Goal: Task Accomplishment & Management: Manage account settings

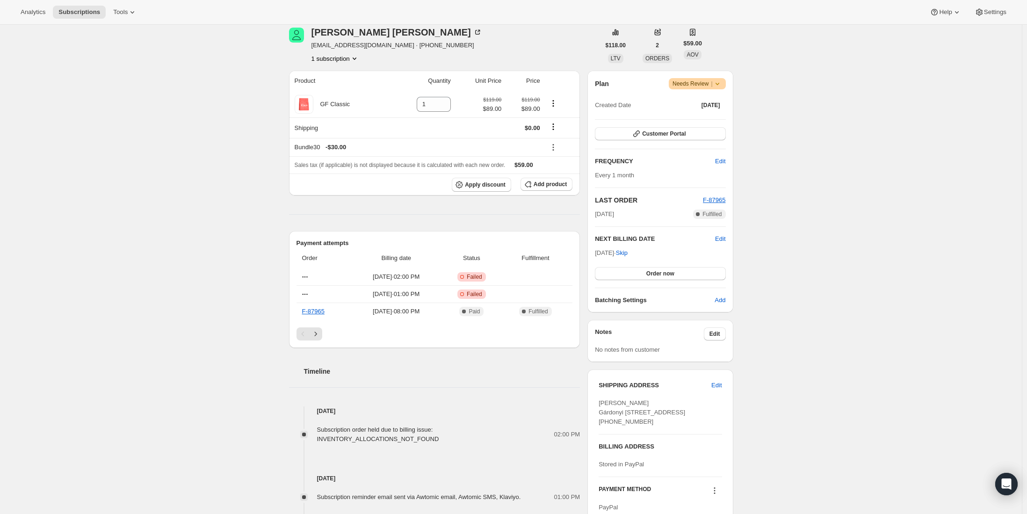
scroll to position [94, 0]
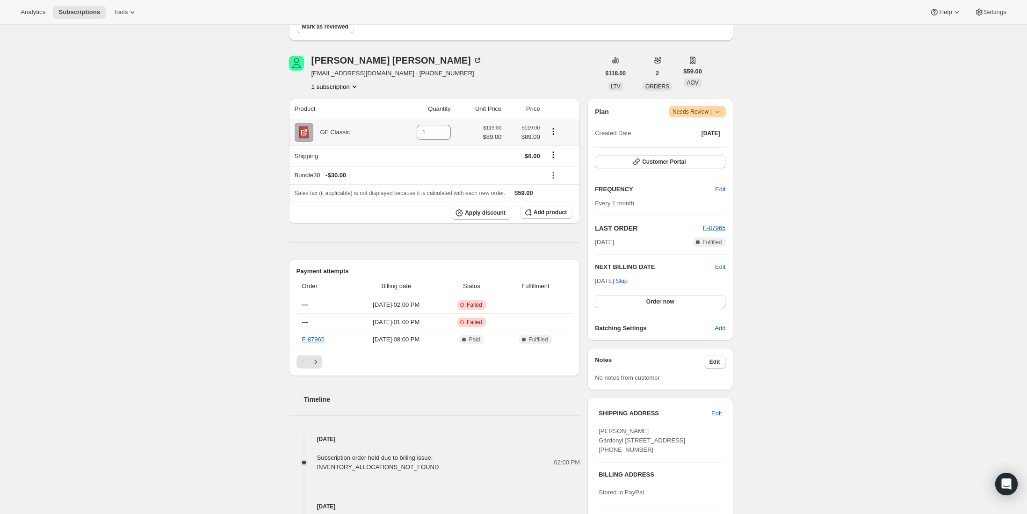
click at [554, 127] on icon "Product actions" at bounding box center [553, 131] width 9 height 9
click at [552, 147] on span "Swap variant" at bounding box center [555, 148] width 35 height 7
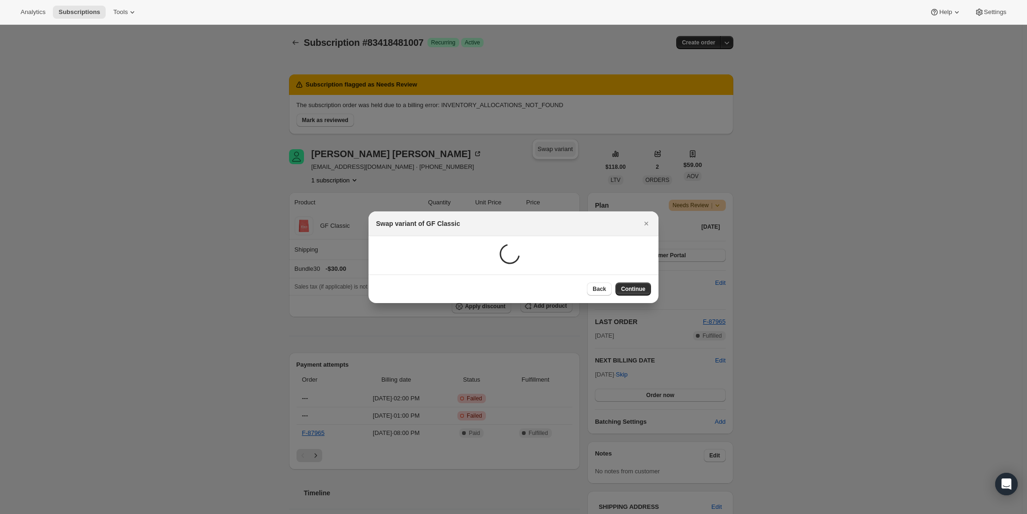
scroll to position [0, 0]
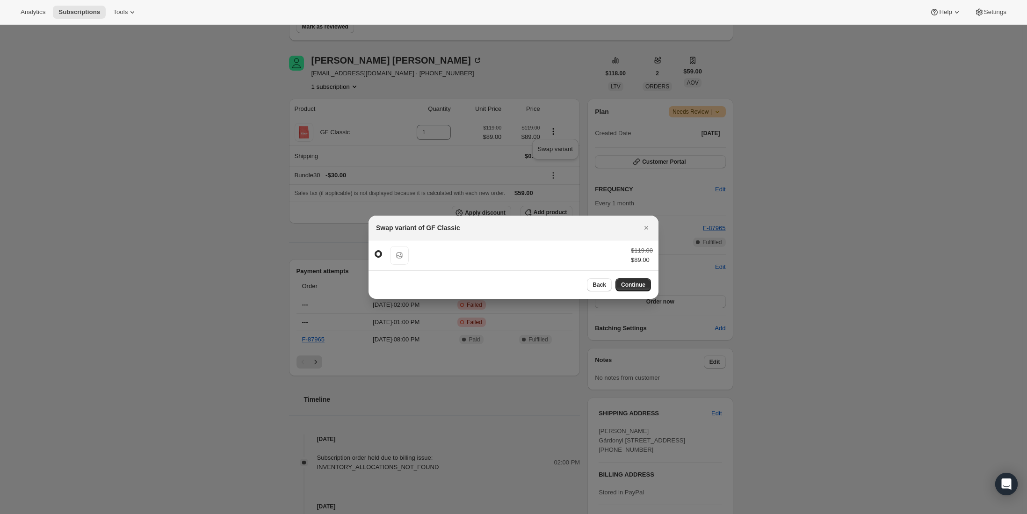
click at [589, 283] on button "Back" at bounding box center [599, 284] width 25 height 13
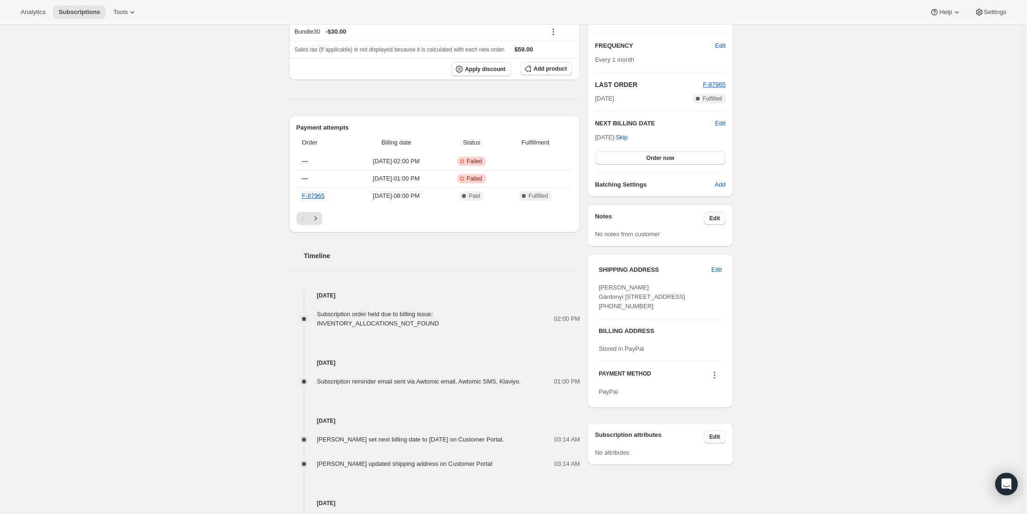
scroll to position [139, 0]
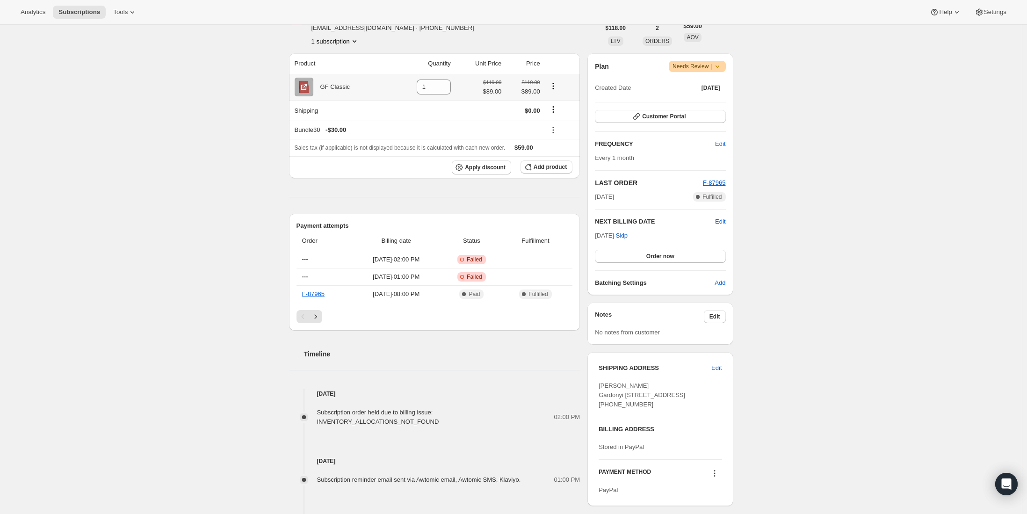
click at [555, 90] on icon "Product actions" at bounding box center [553, 85] width 9 height 9
click at [551, 101] on span "Swap variant" at bounding box center [555, 103] width 35 height 7
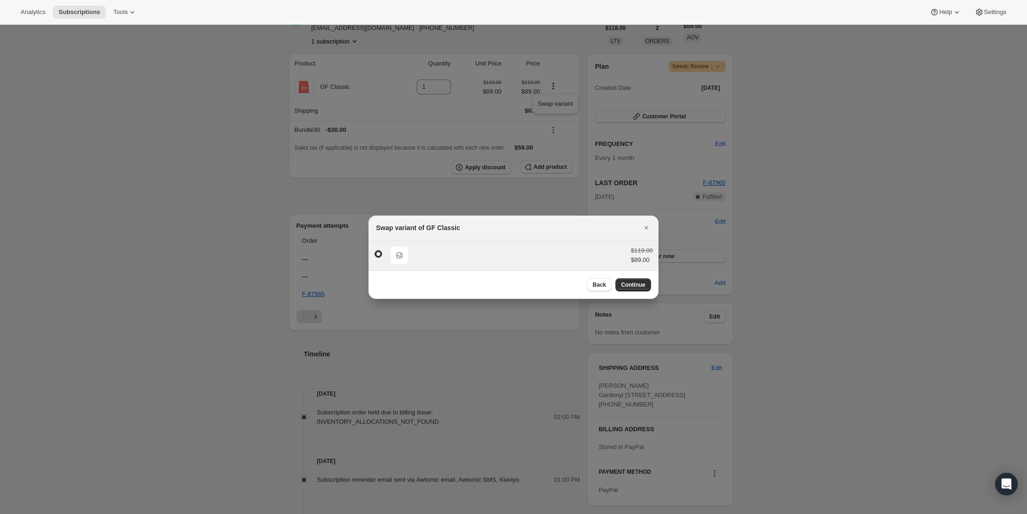
click at [440, 259] on div "Default Title $119.00 $89.00" at bounding box center [513, 255] width 279 height 19
click at [610, 256] on div "Default Title $119.00 $89.00" at bounding box center [513, 255] width 279 height 19
click at [634, 285] on span "Continue" at bounding box center [633, 284] width 24 height 7
select select "fixed"
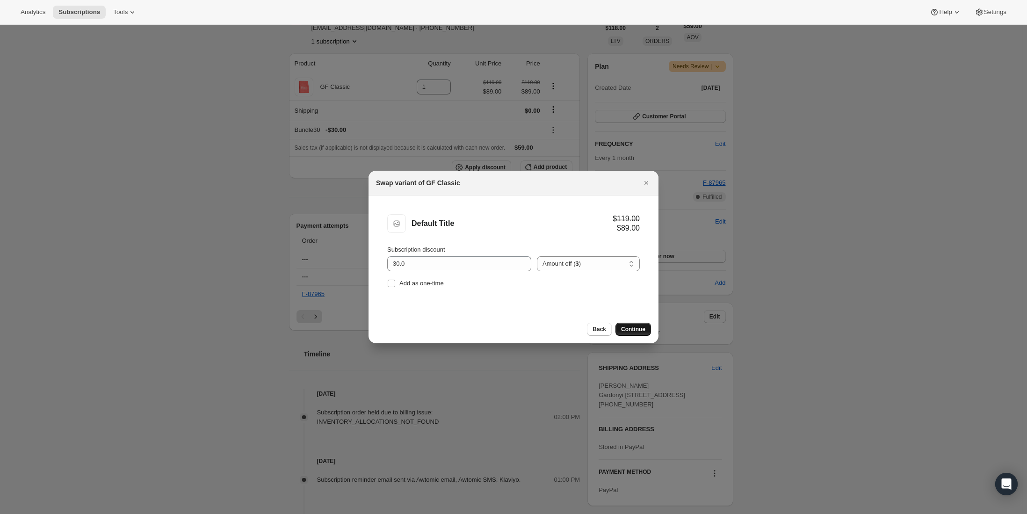
click at [647, 330] on button "Continue" at bounding box center [634, 329] width 36 height 13
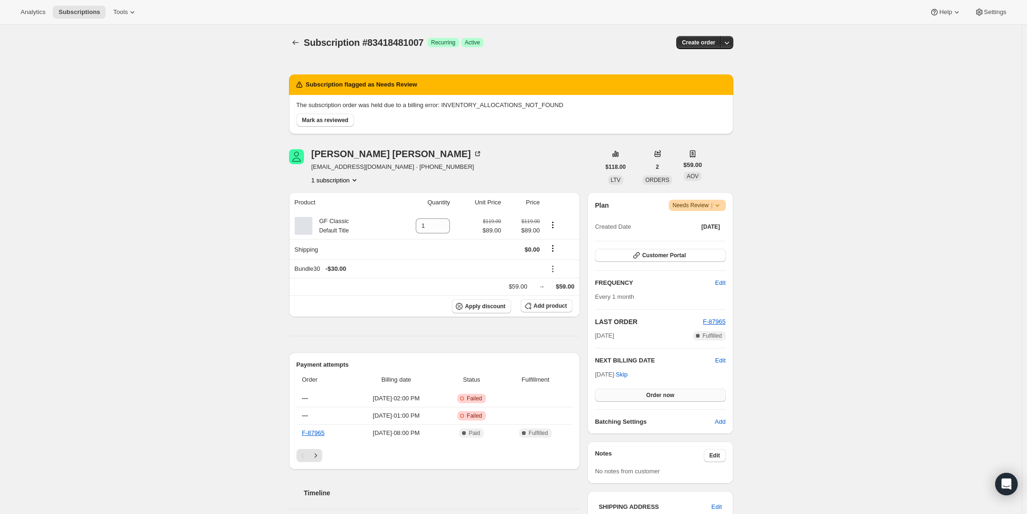
click at [633, 392] on button "Order now" at bounding box center [660, 395] width 131 height 13
click at [633, 392] on button "Click to confirm" at bounding box center [660, 395] width 131 height 13
drag, startPoint x: 95, startPoint y: 12, endPoint x: 40, endPoint y: 28, distance: 57.6
click at [40, 28] on div "Subscription #83418481007. This page is ready Subscription #83418481007 Success…" at bounding box center [511, 452] width 1022 height 854
drag, startPoint x: 74, startPoint y: 13, endPoint x: 64, endPoint y: 58, distance: 46.5
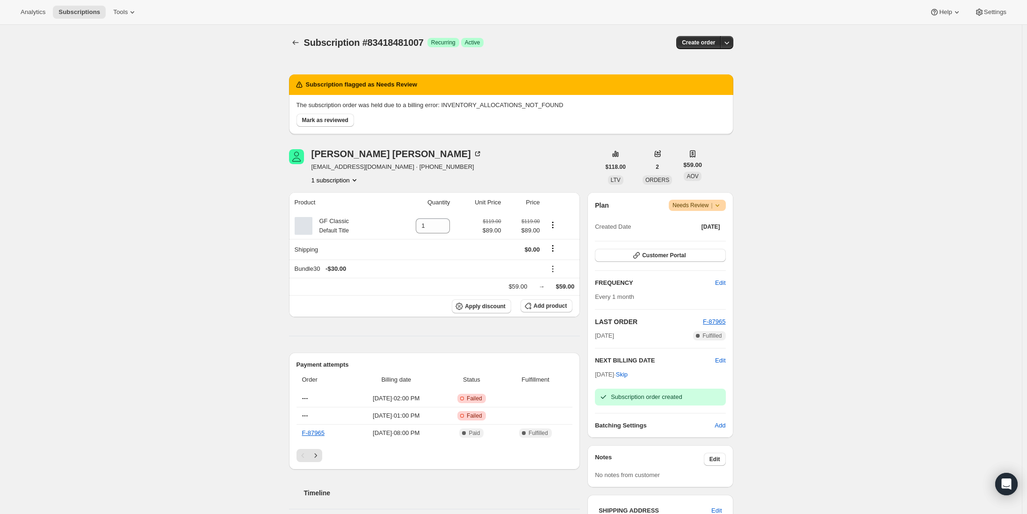
click at [59, 59] on div "Subscription #83418481007. This page is ready Subscription #83418481007 Success…" at bounding box center [511, 452] width 1022 height 854
drag, startPoint x: 299, startPoint y: 41, endPoint x: 256, endPoint y: 63, distance: 48.7
click at [256, 63] on div "Subscription #83418481007. This page is ready Subscription #83418481007 Success…" at bounding box center [511, 452] width 1022 height 854
click at [329, 119] on span "Mark as reviewed" at bounding box center [325, 119] width 46 height 7
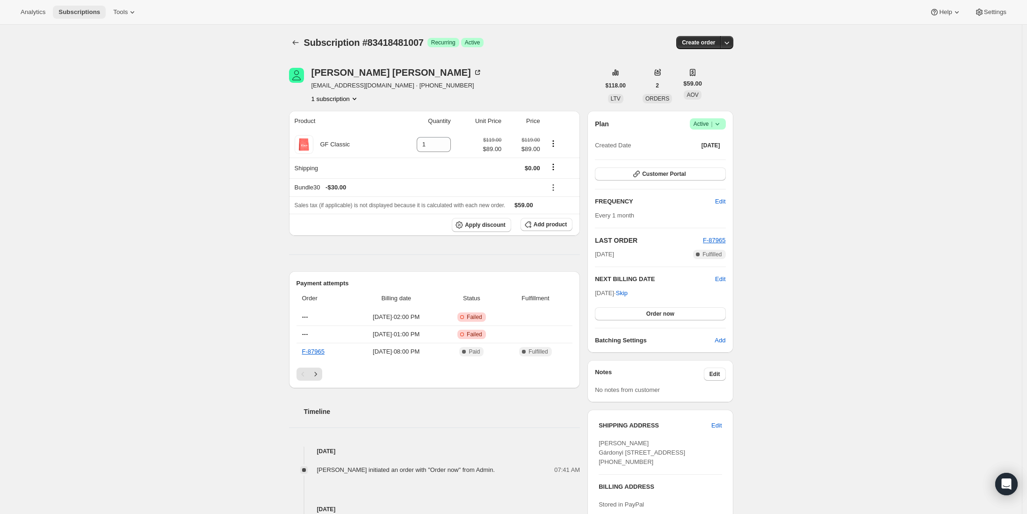
click at [100, 15] on span "Subscriptions" at bounding box center [79, 11] width 42 height 7
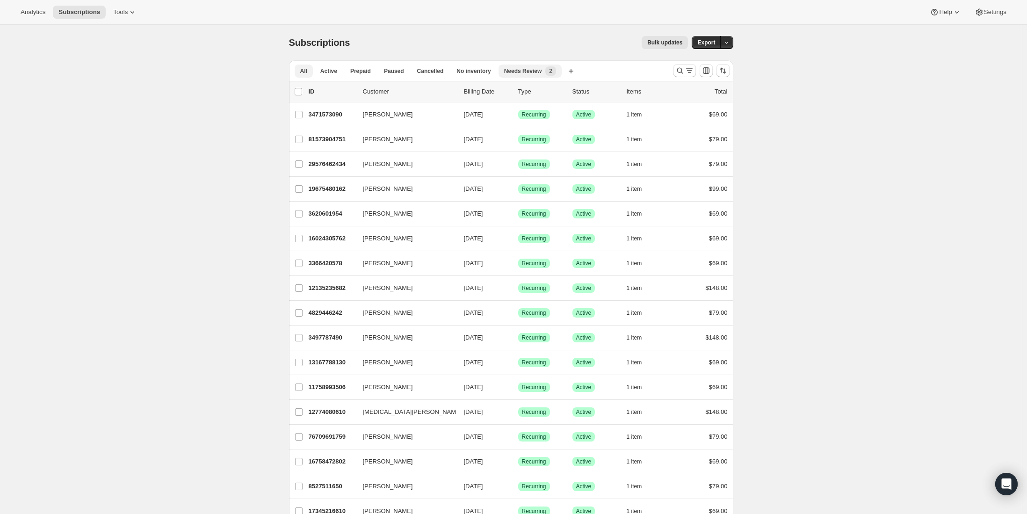
click at [509, 66] on button "Needs Review New 2" at bounding box center [530, 71] width 63 height 13
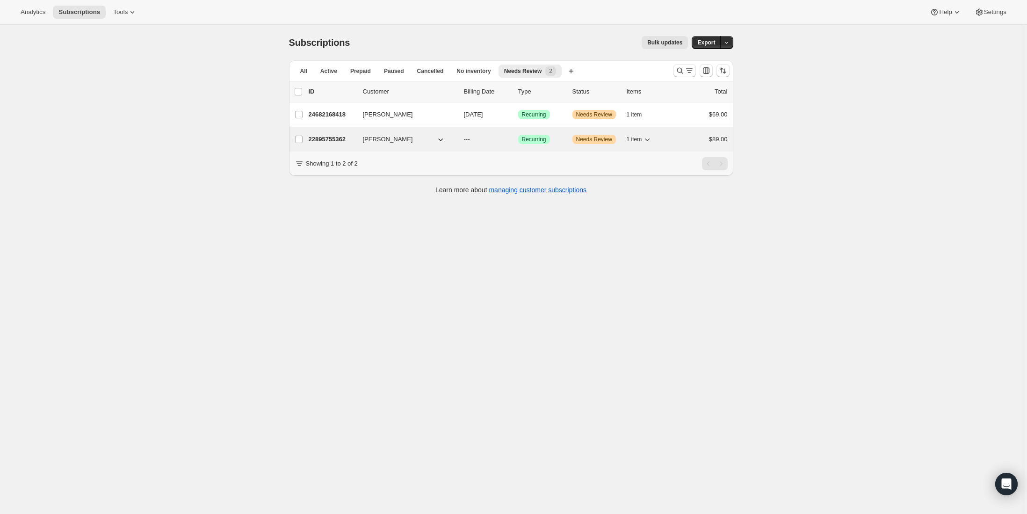
click at [339, 140] on p "22895755362" at bounding box center [332, 139] width 47 height 9
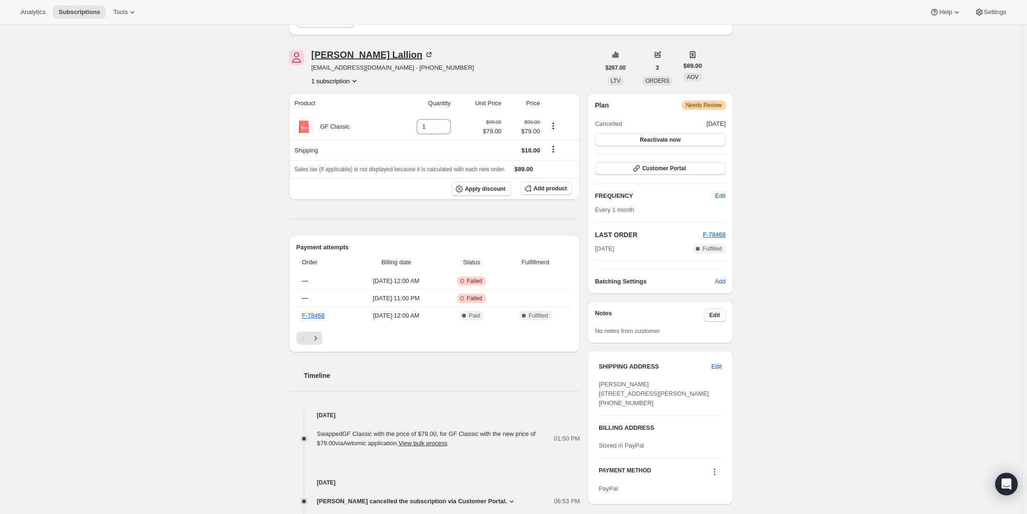
scroll to position [47, 0]
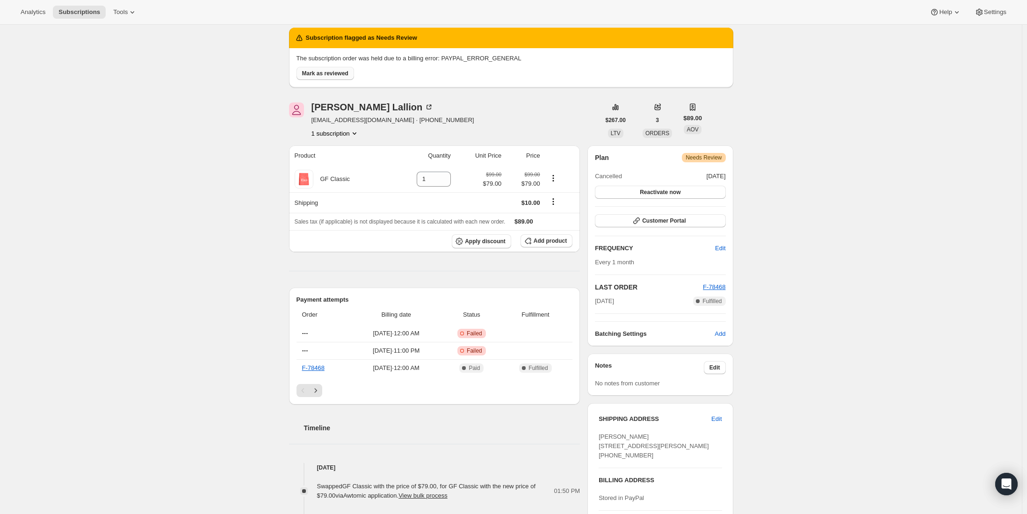
click at [331, 73] on span "Mark as reviewed" at bounding box center [325, 73] width 46 height 7
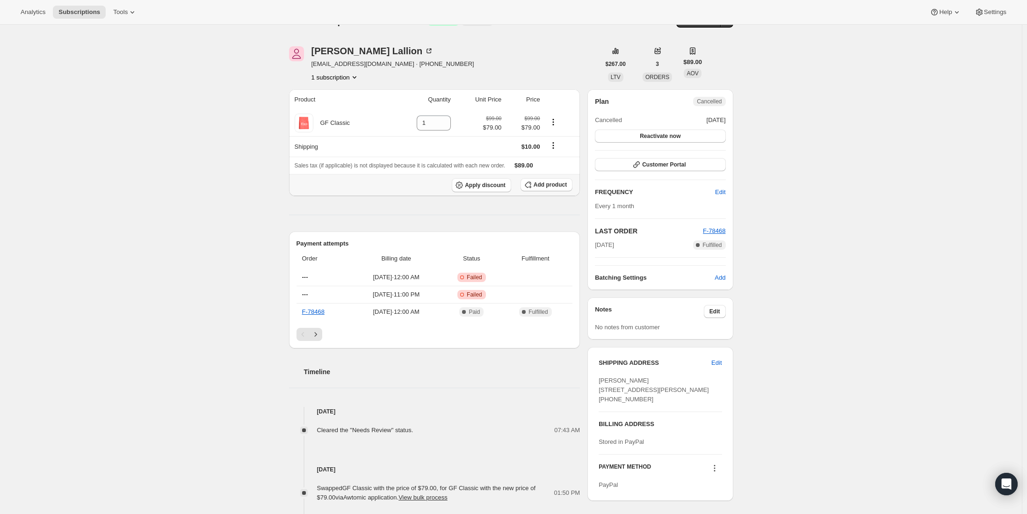
scroll to position [0, 0]
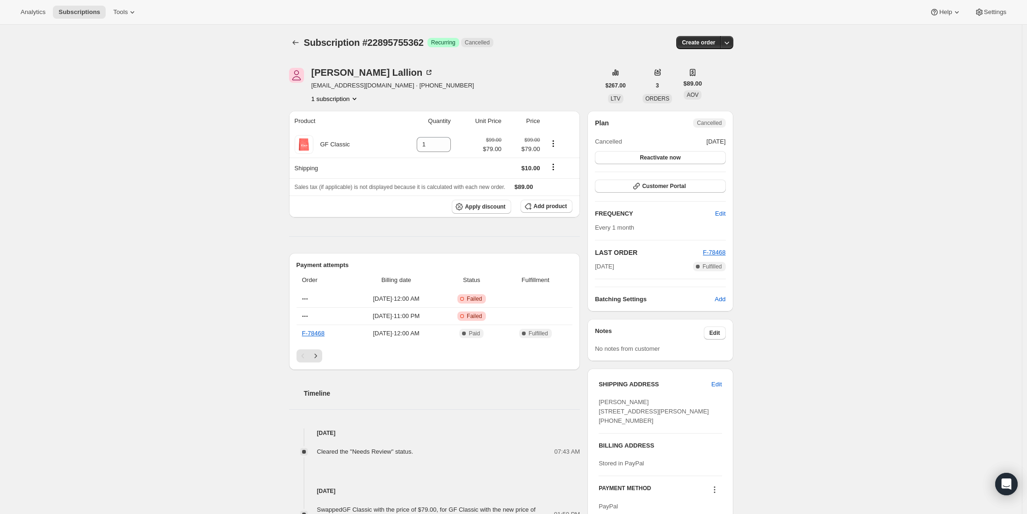
click at [303, 36] on div at bounding box center [296, 42] width 15 height 13
click at [300, 38] on icon "Subscriptions" at bounding box center [295, 42] width 9 height 9
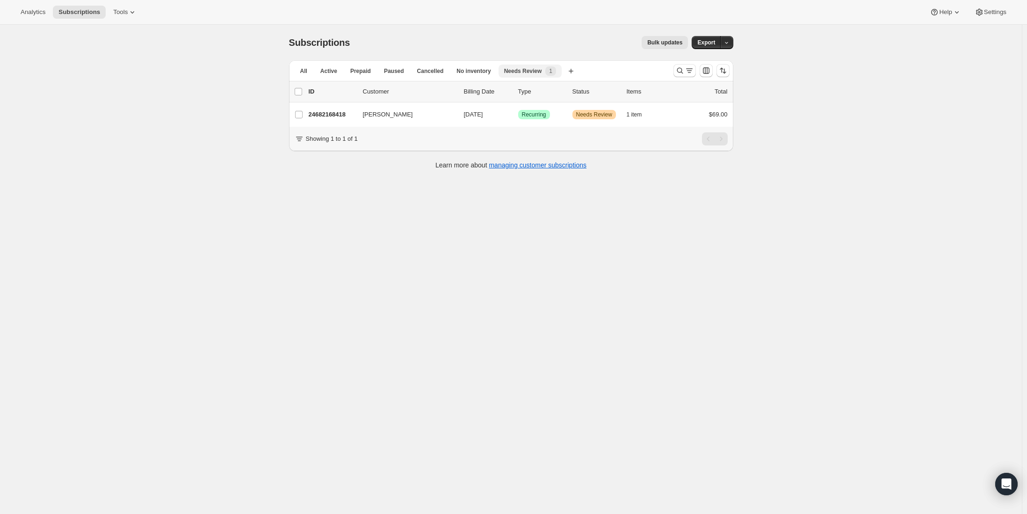
click at [527, 71] on span "Needs Review" at bounding box center [523, 70] width 38 height 7
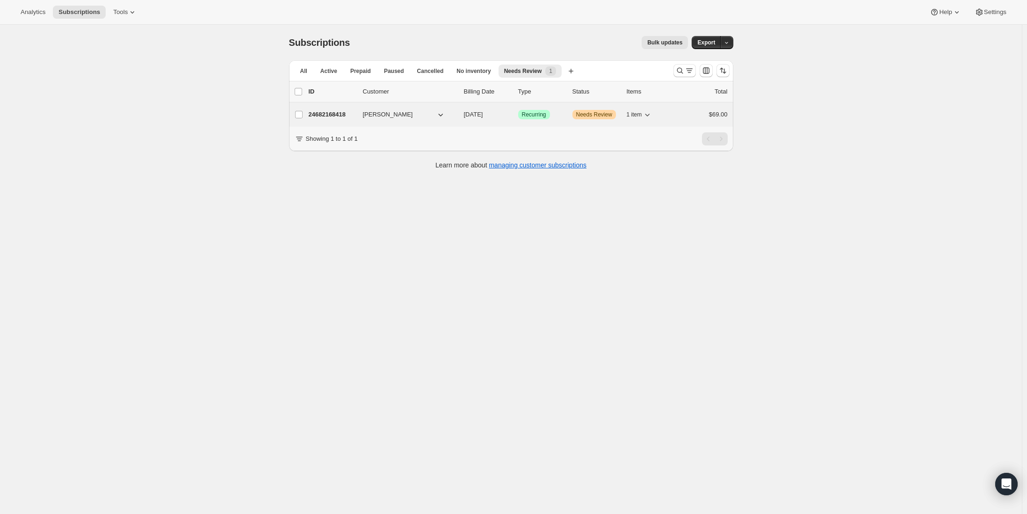
click at [384, 117] on span "[PERSON_NAME]" at bounding box center [388, 114] width 50 height 9
click at [327, 116] on p "24682168418" at bounding box center [332, 114] width 47 height 9
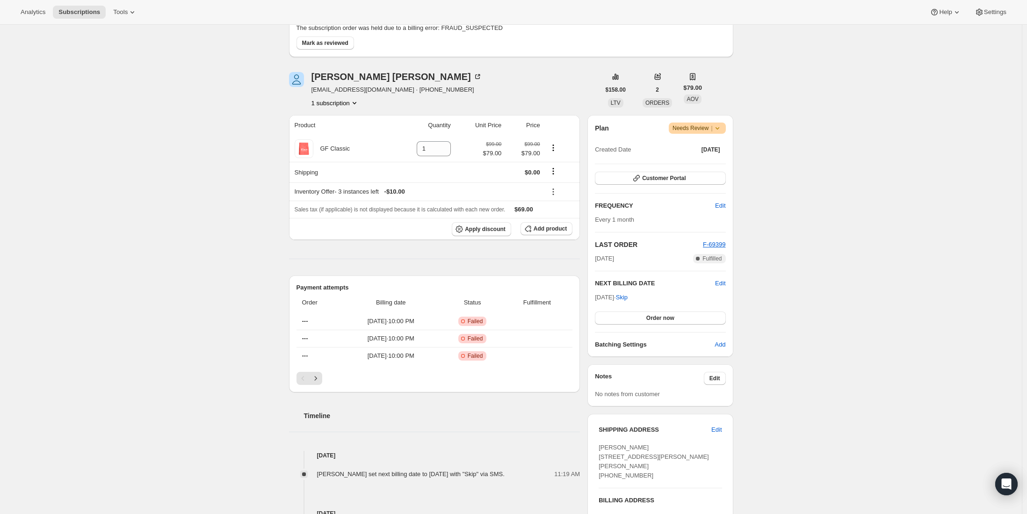
scroll to position [30, 0]
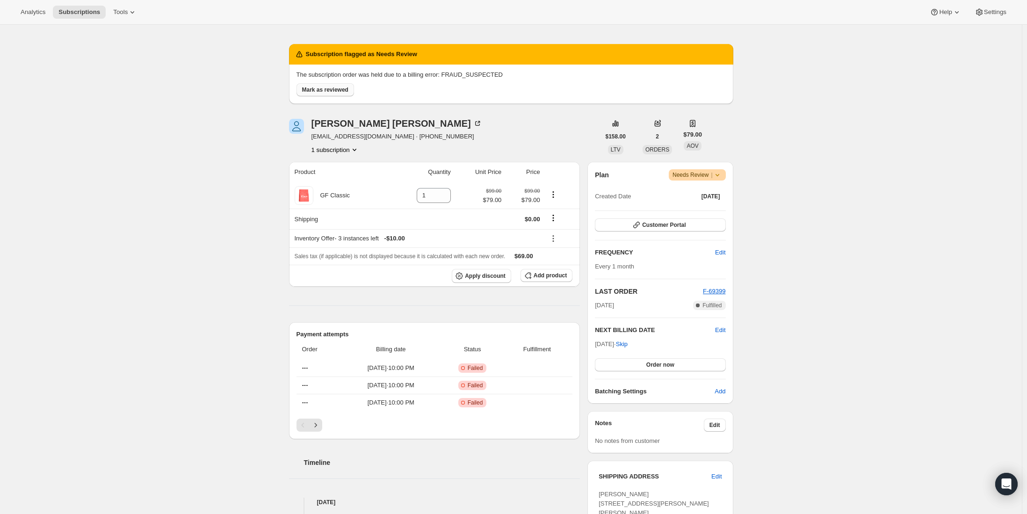
click at [342, 85] on button "Mark as reviewed" at bounding box center [326, 89] width 58 height 13
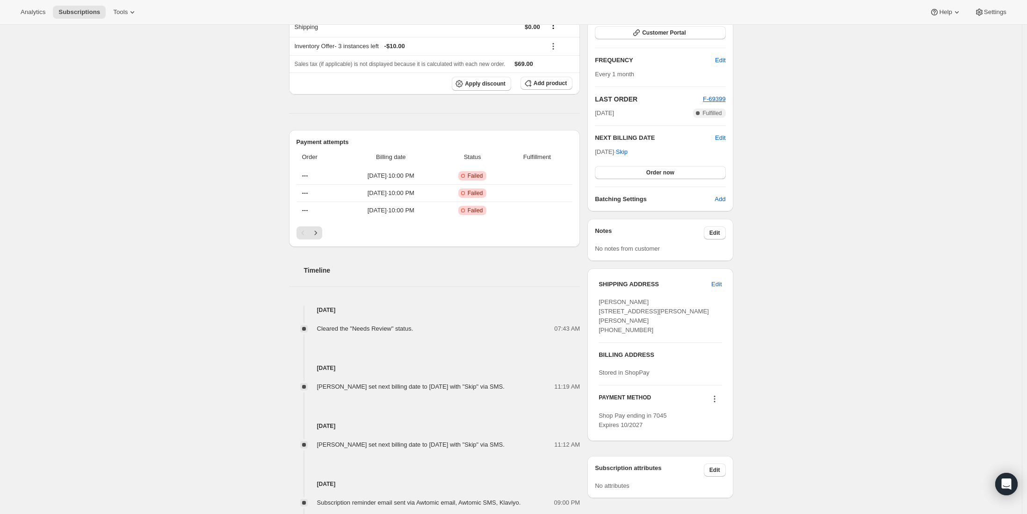
scroll to position [0, 0]
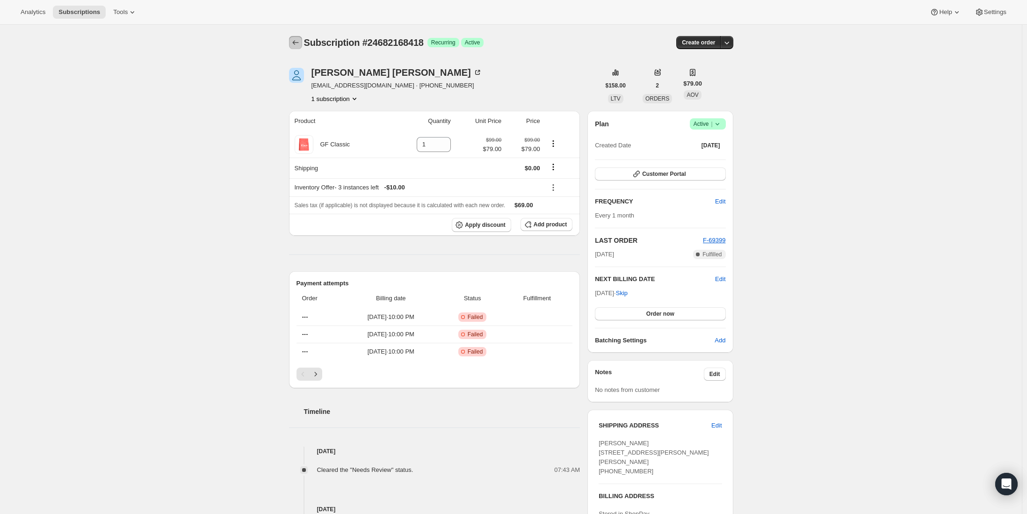
click at [296, 43] on icon "Subscriptions" at bounding box center [295, 42] width 6 height 5
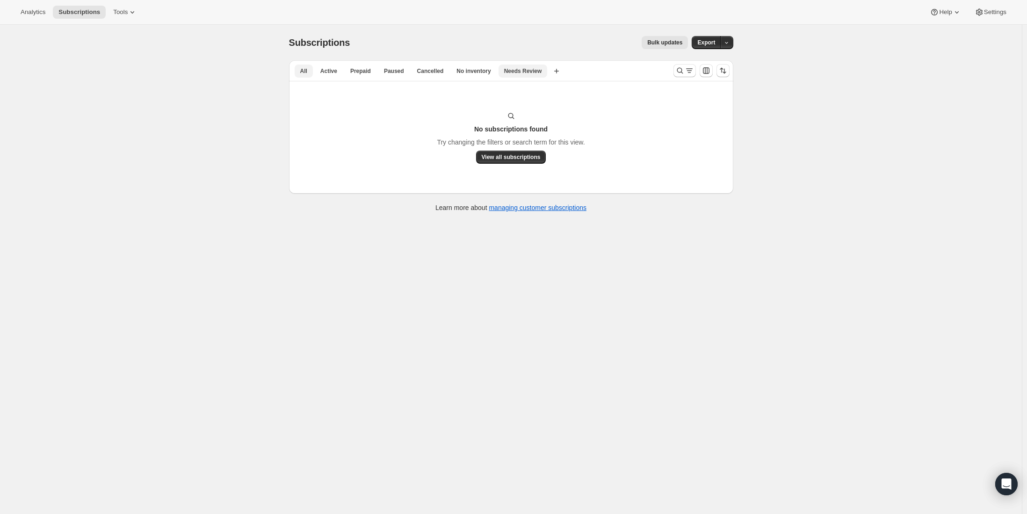
click at [306, 70] on span "All" at bounding box center [303, 70] width 7 height 7
